Goal: Task Accomplishment & Management: Use online tool/utility

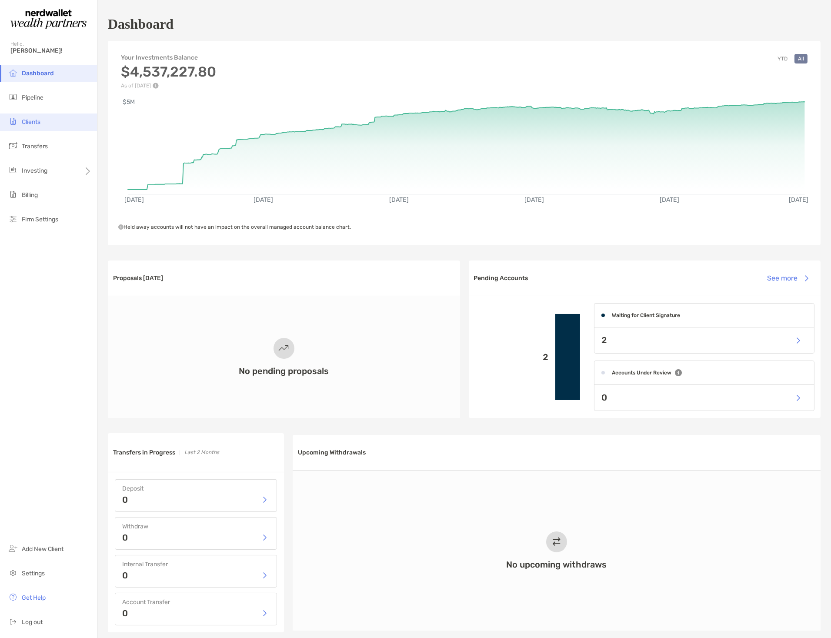
click at [32, 125] on li "Clients" at bounding box center [48, 122] width 97 height 17
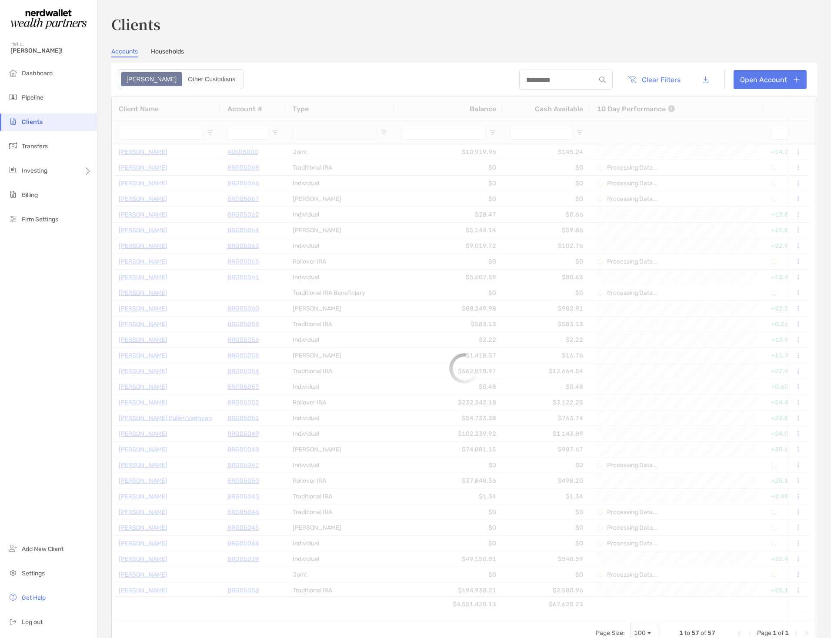
type input "*****"
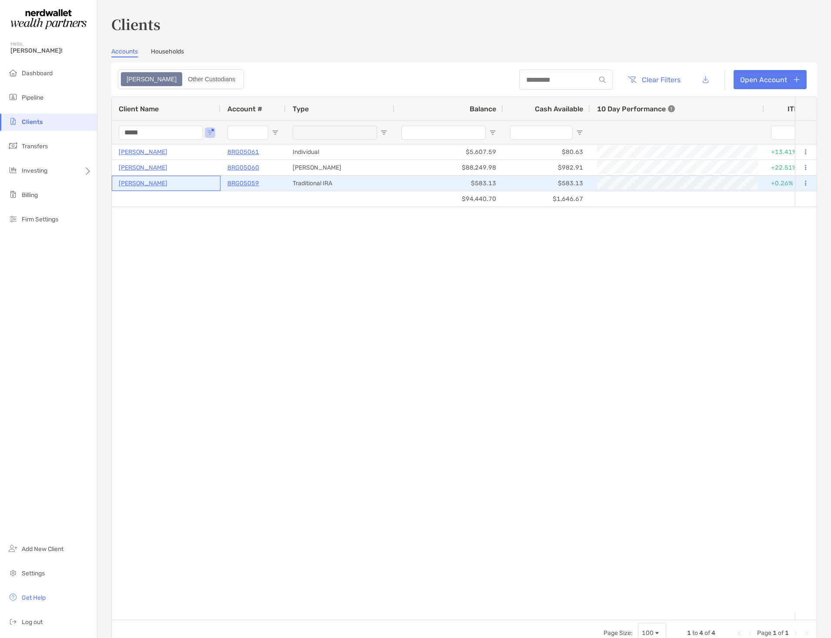
click at [131, 181] on p "[PERSON_NAME]" at bounding box center [143, 183] width 49 height 11
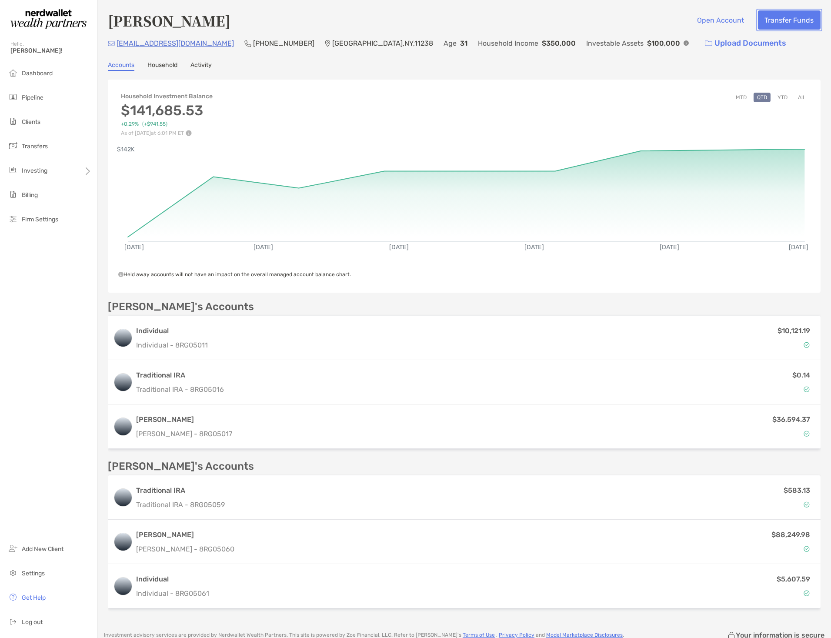
click at [767, 25] on button "Transfer Funds" at bounding box center [789, 19] width 63 height 19
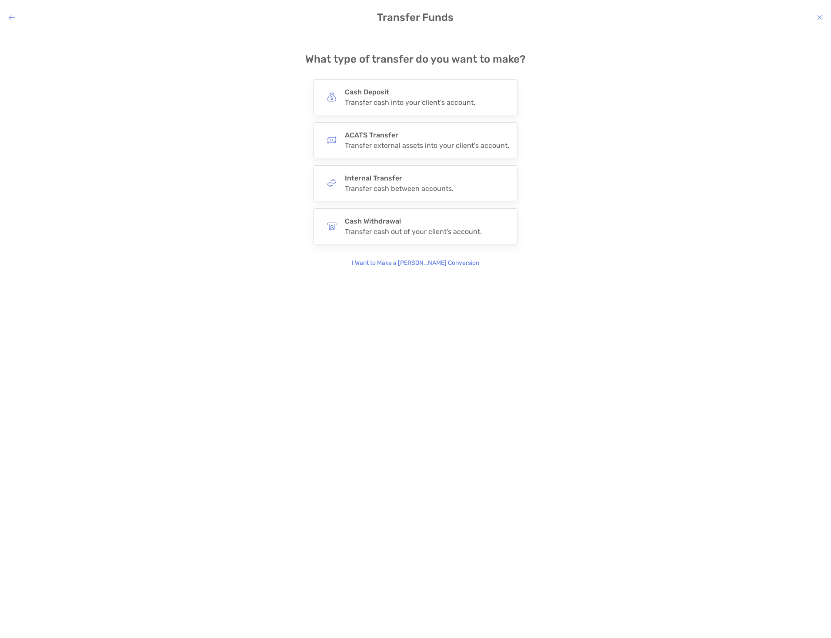
click at [398, 258] on div "I Want to Make a [PERSON_NAME] Conversion" at bounding box center [416, 255] width 196 height 23
click at [398, 260] on p "I Want to Make a [PERSON_NAME] Conversion" at bounding box center [415, 263] width 127 height 10
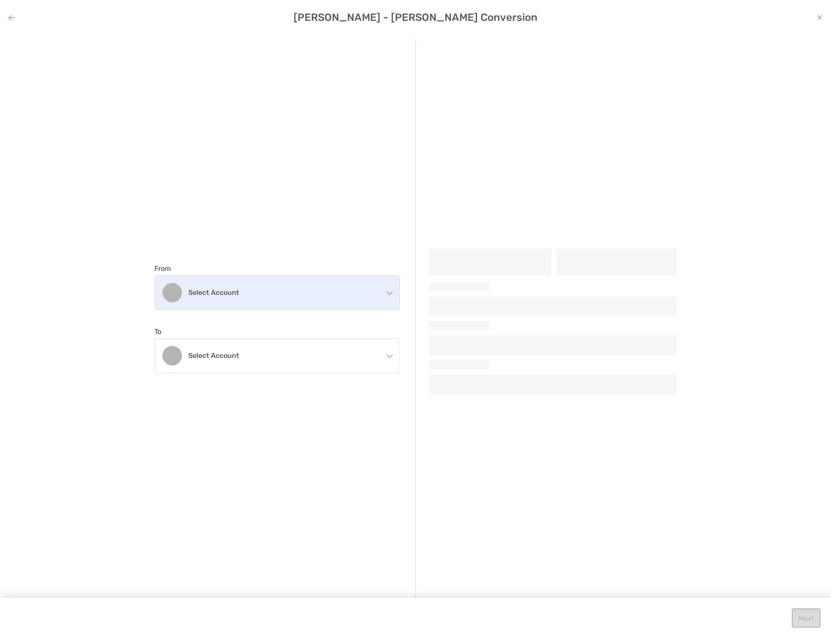
click at [244, 285] on div "Select account" at bounding box center [277, 293] width 244 height 34
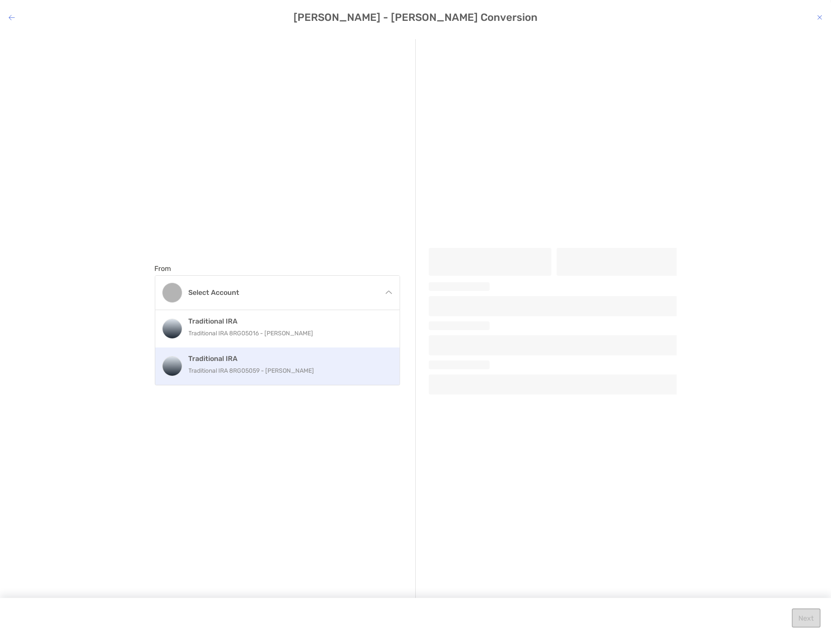
click at [239, 360] on h4 "Traditional IRA" at bounding box center [287, 359] width 196 height 8
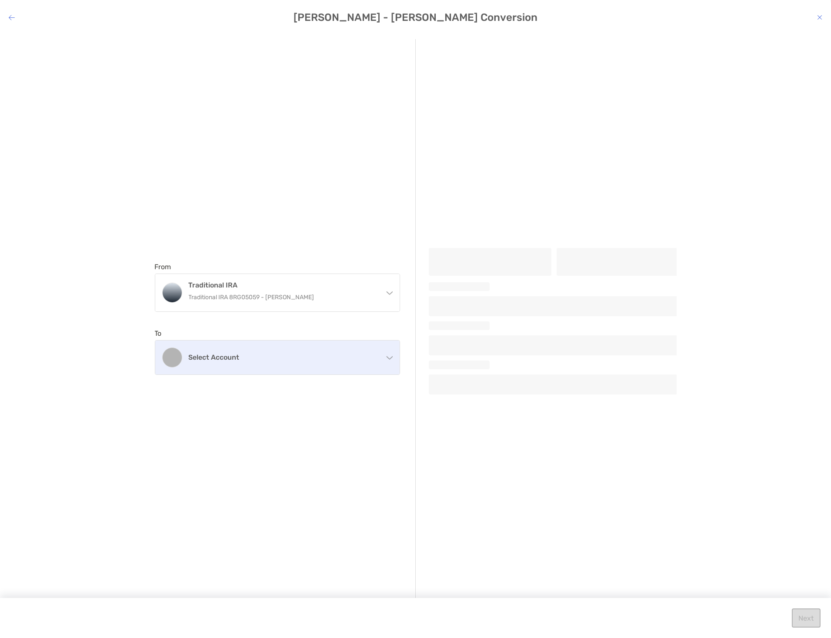
click at [246, 359] on h4 "Select account" at bounding box center [283, 357] width 188 height 8
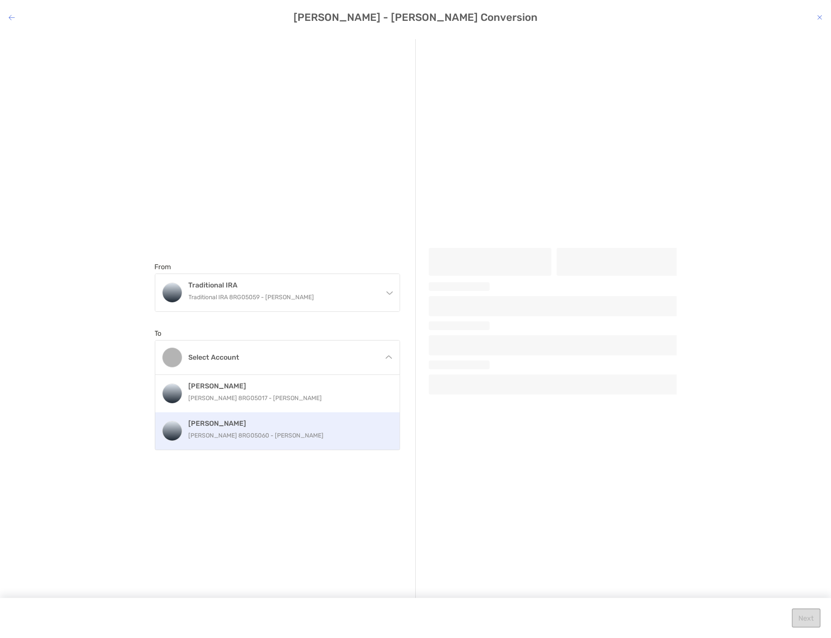
click at [246, 421] on h4 "[PERSON_NAME]" at bounding box center [287, 423] width 196 height 8
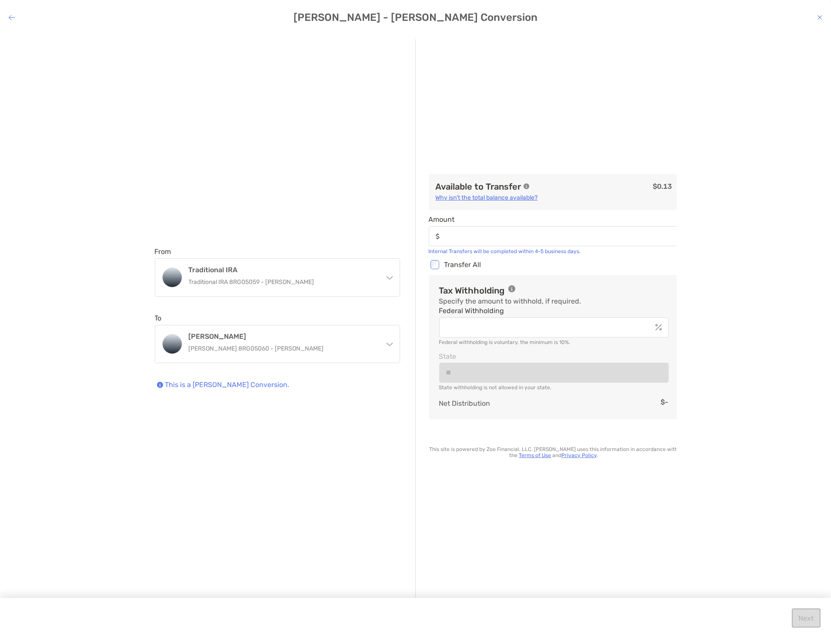
type input "****"
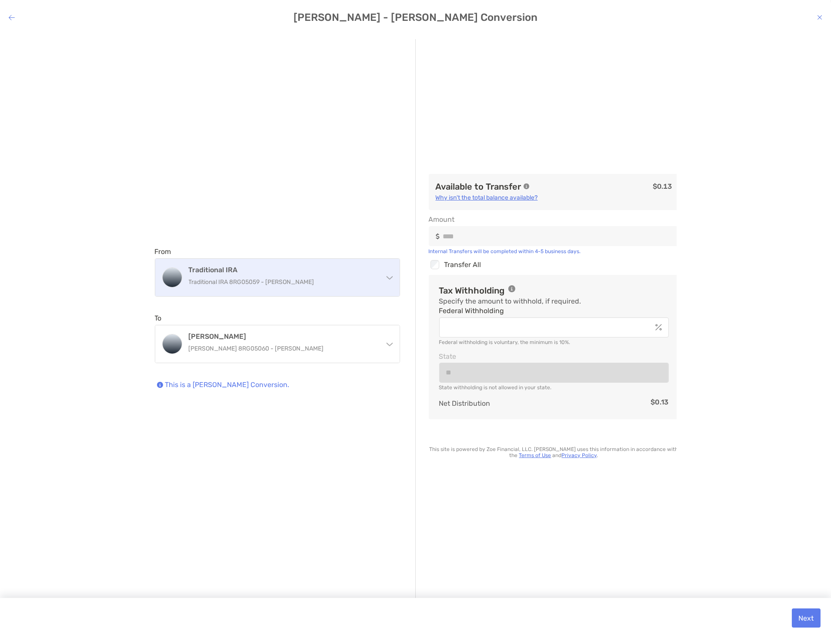
click at [350, 274] on div "Traditional IRA Traditional IRA 8RG05059 - [PERSON_NAME]" at bounding box center [283, 277] width 188 height 23
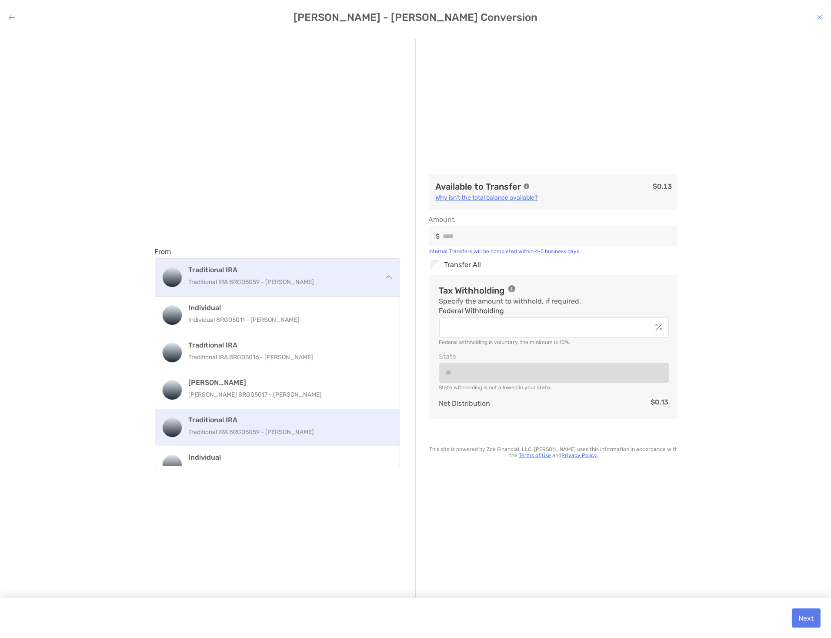
click at [350, 274] on div "Traditional IRA Traditional IRA 8RG05059 - [PERSON_NAME]" at bounding box center [283, 277] width 188 height 23
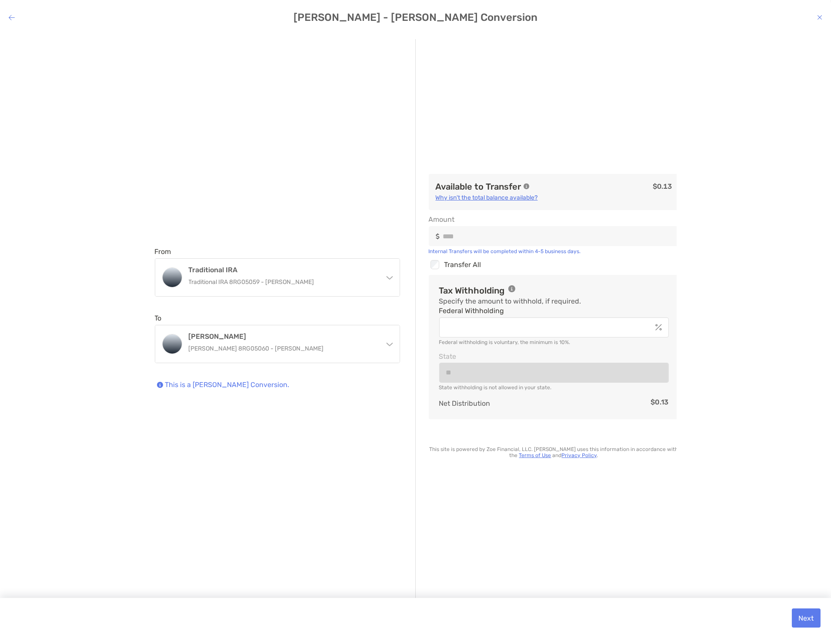
click at [823, 18] on h4 "[PERSON_NAME] - [PERSON_NAME] Conversion" at bounding box center [415, 17] width 831 height 12
click at [821, 17] on icon "modal" at bounding box center [819, 17] width 5 height 7
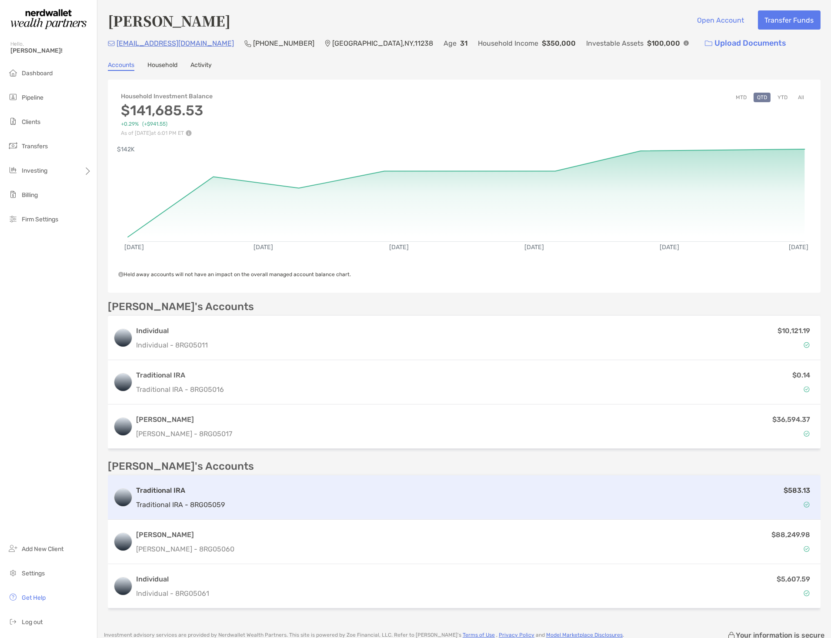
click at [172, 486] on h3 "Traditional IRA" at bounding box center [180, 490] width 89 height 10
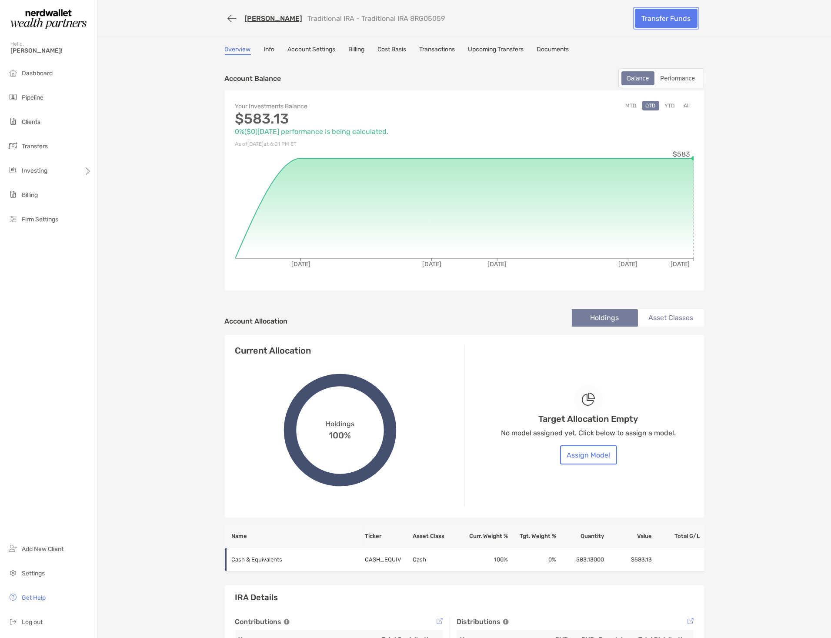
click at [662, 20] on link "Transfer Funds" at bounding box center [666, 18] width 63 height 19
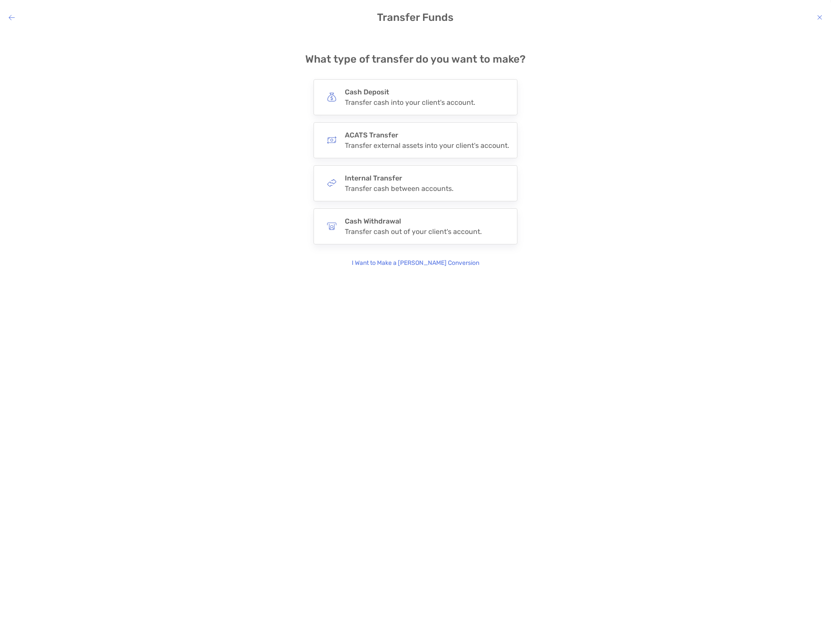
click at [411, 265] on p "I Want to Make a [PERSON_NAME] Conversion" at bounding box center [415, 263] width 127 height 10
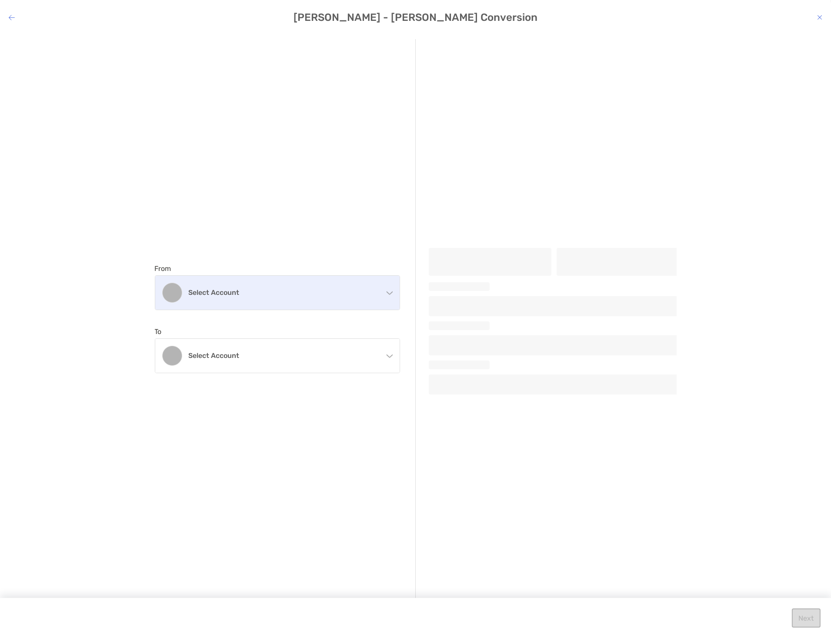
click at [308, 297] on div "Select account" at bounding box center [277, 293] width 244 height 34
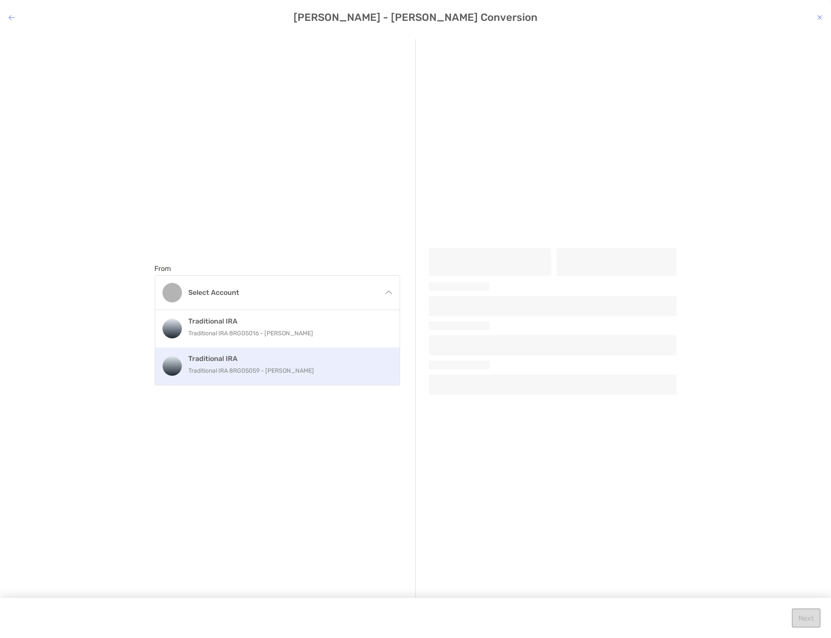
click at [258, 364] on div "Traditional IRA Traditional IRA 8RG05059 - [PERSON_NAME]" at bounding box center [287, 366] width 196 height 23
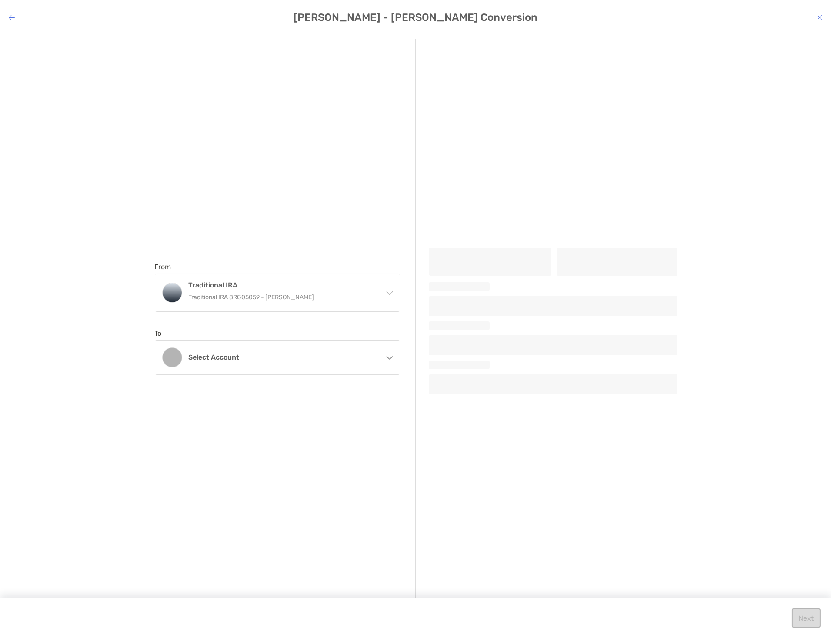
click at [258, 364] on div "Select account" at bounding box center [277, 358] width 244 height 34
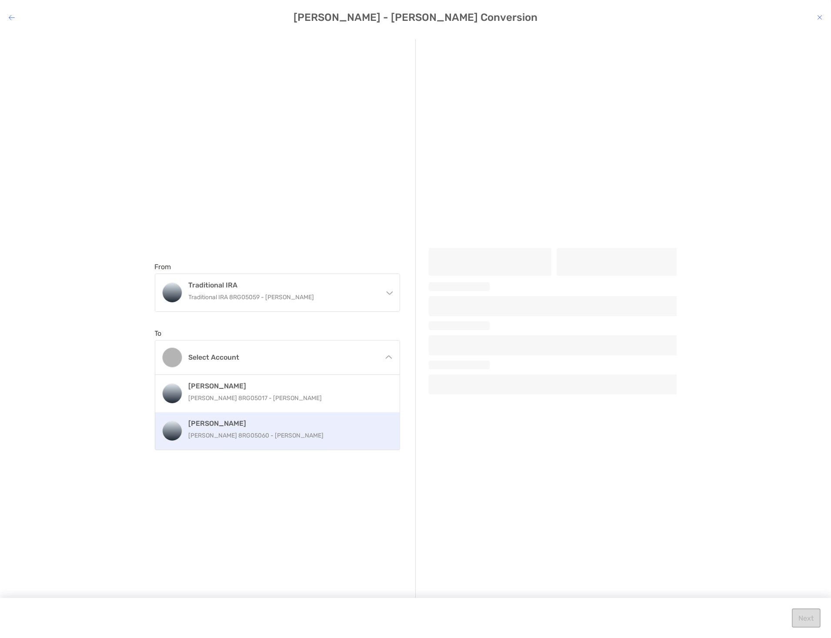
click at [251, 425] on h4 "[PERSON_NAME]" at bounding box center [287, 423] width 196 height 8
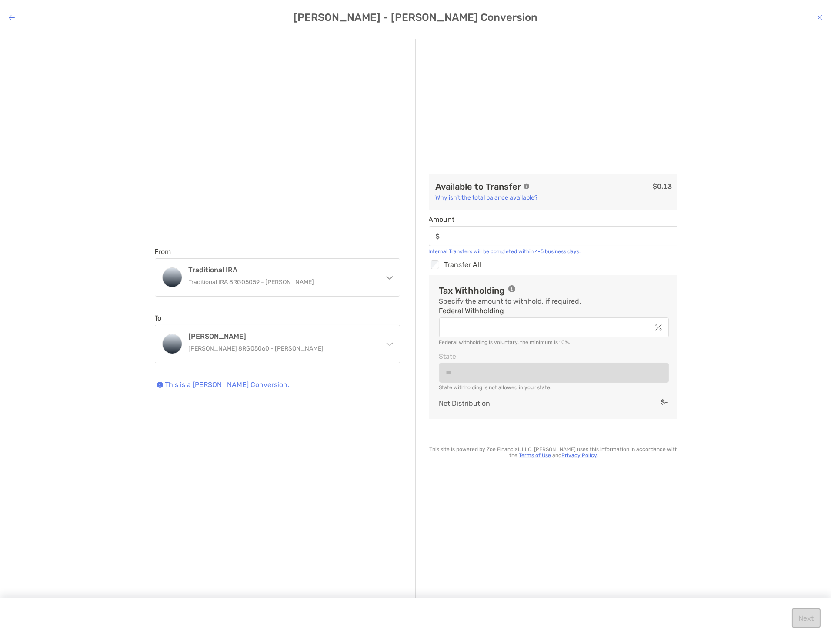
click at [9, 17] on icon "modal" at bounding box center [12, 17] width 6 height 7
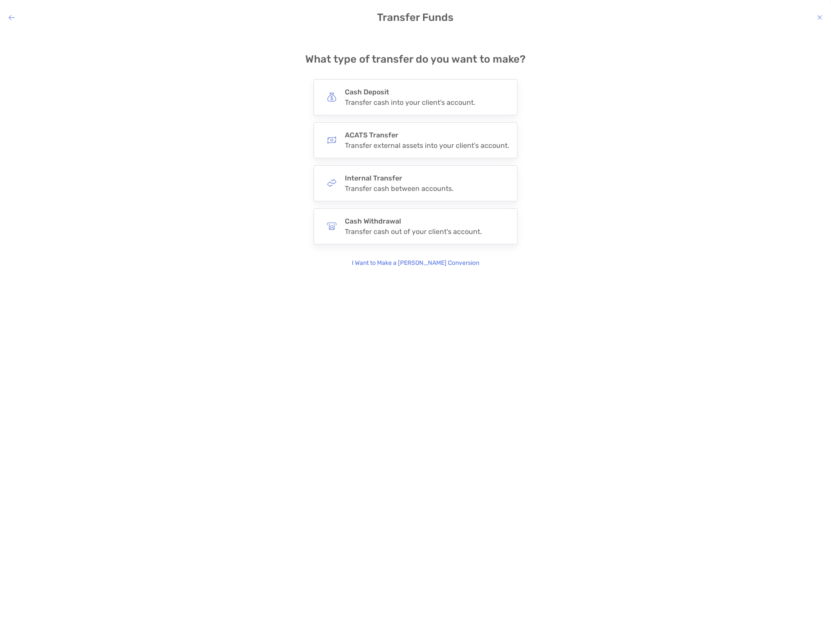
click at [819, 15] on icon "modal" at bounding box center [819, 17] width 5 height 7
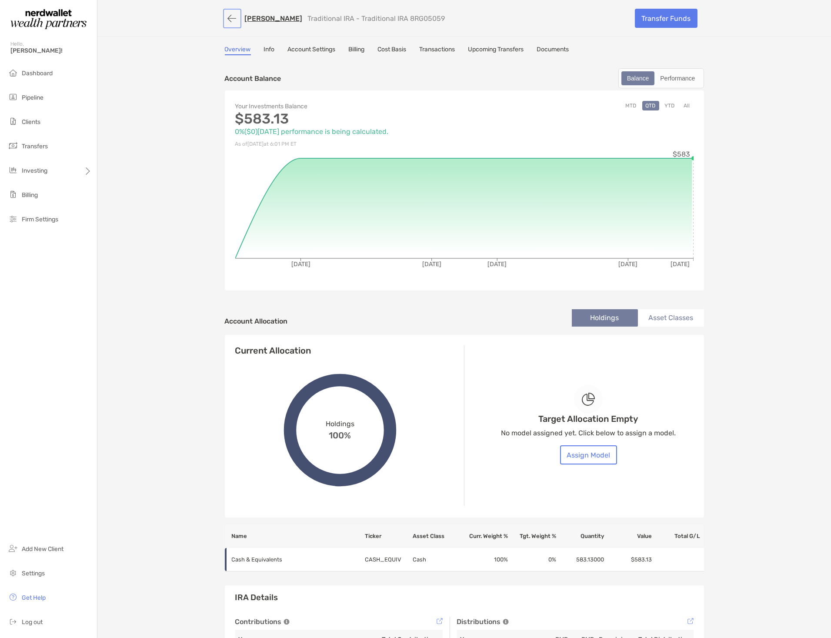
click at [229, 15] on button "button" at bounding box center [232, 18] width 15 height 16
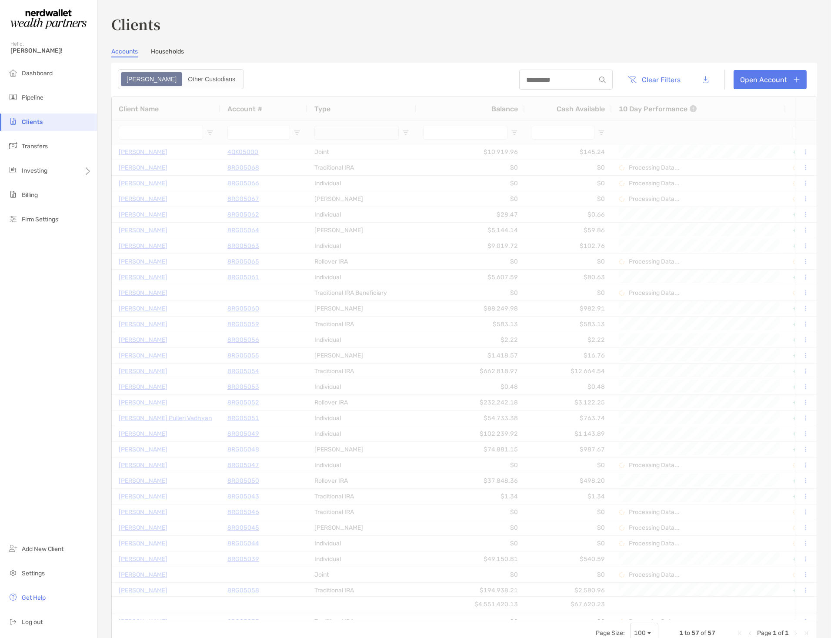
type input "*****"
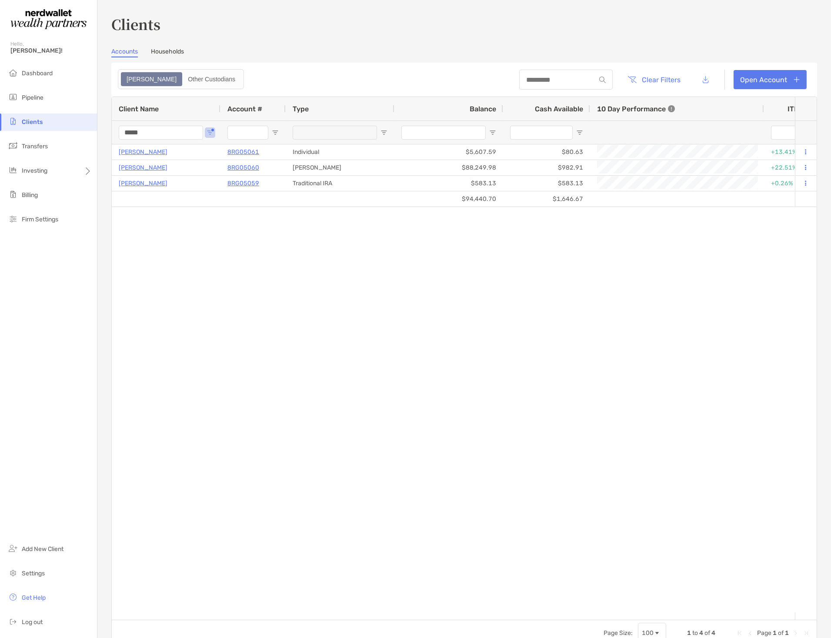
drag, startPoint x: 174, startPoint y: 128, endPoint x: 115, endPoint y: 132, distance: 59.7
click at [117, 132] on div "*****" at bounding box center [166, 132] width 109 height 23
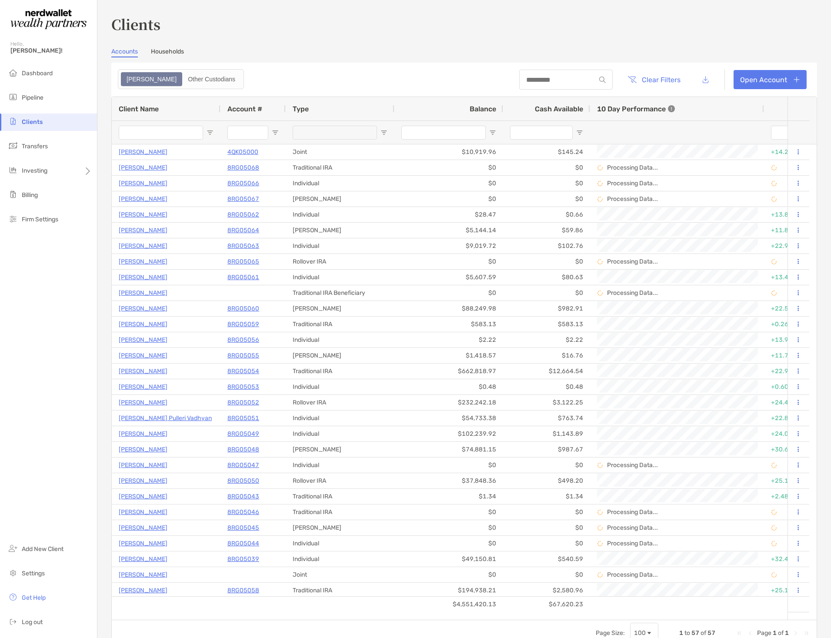
click at [278, 94] on header "Clear Filters Open Account" at bounding box center [464, 80] width 706 height 34
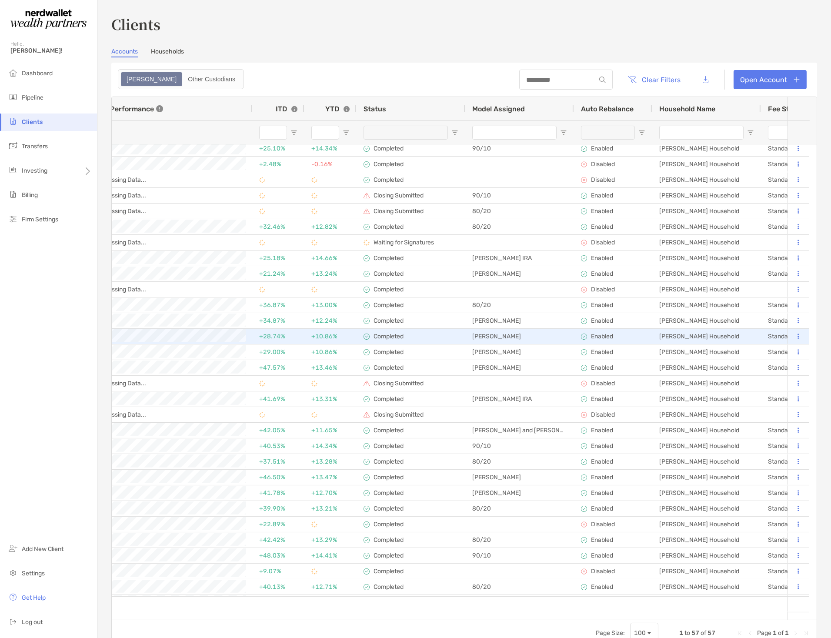
scroll to position [332, 0]
